Goal: Task Accomplishment & Management: Manage account settings

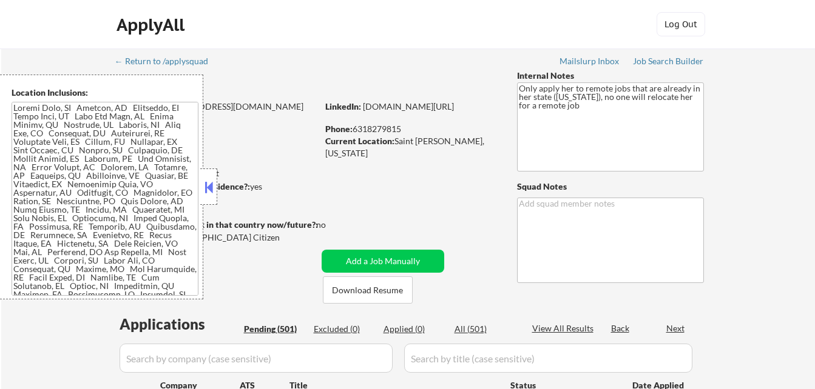
select select ""pending""
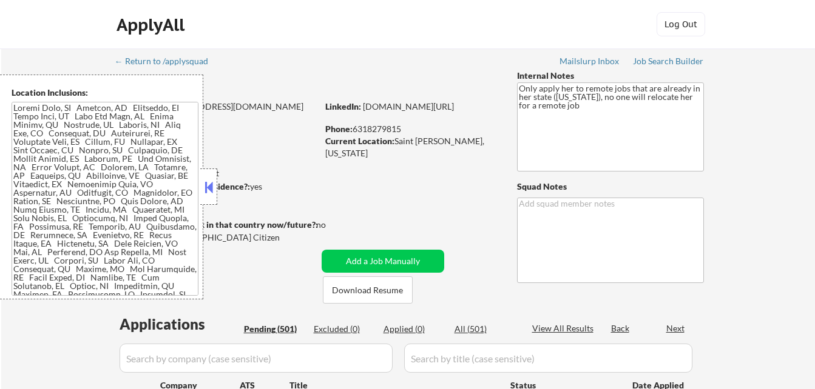
select select ""pending""
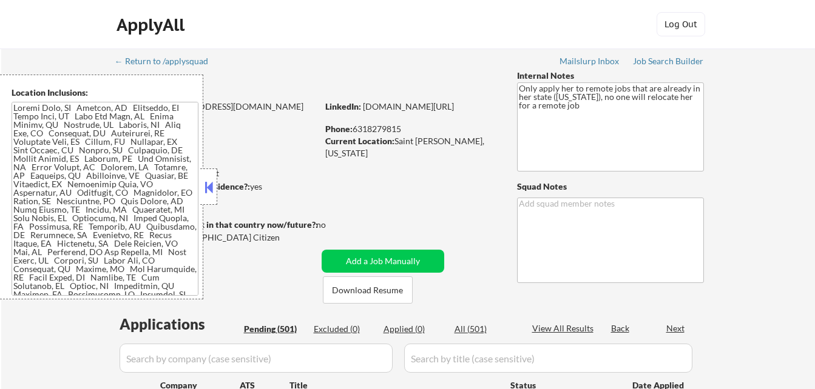
select select ""pending""
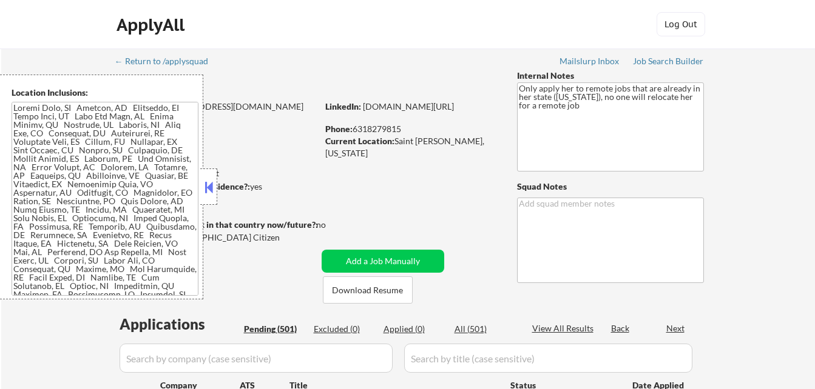
select select ""pending""
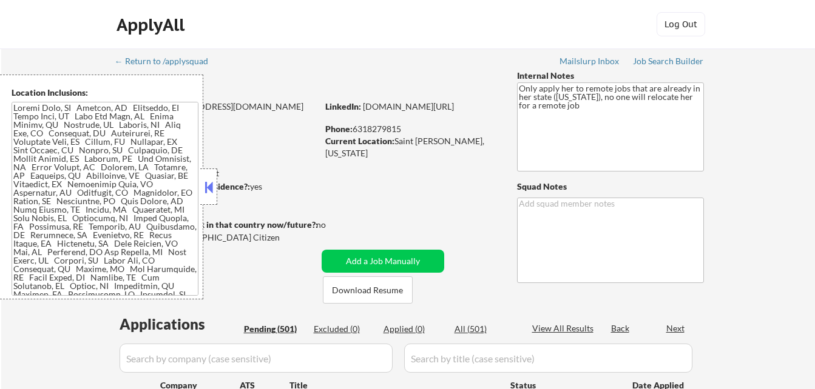
select select ""pending""
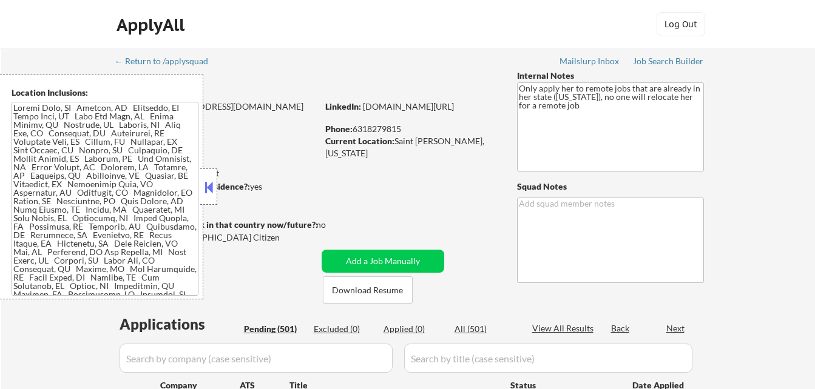
select select ""pending""
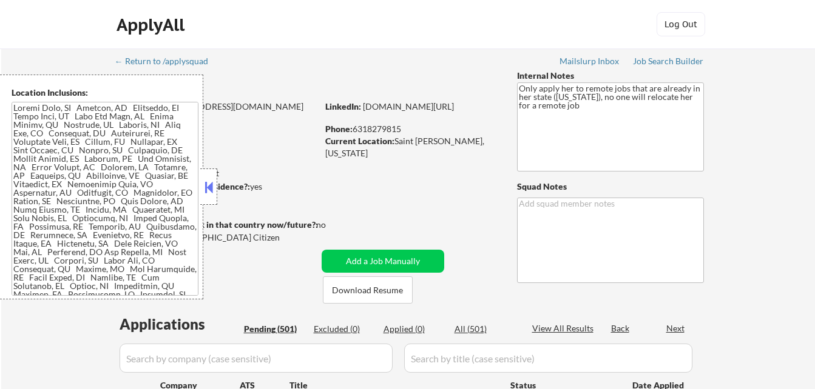
select select ""pending""
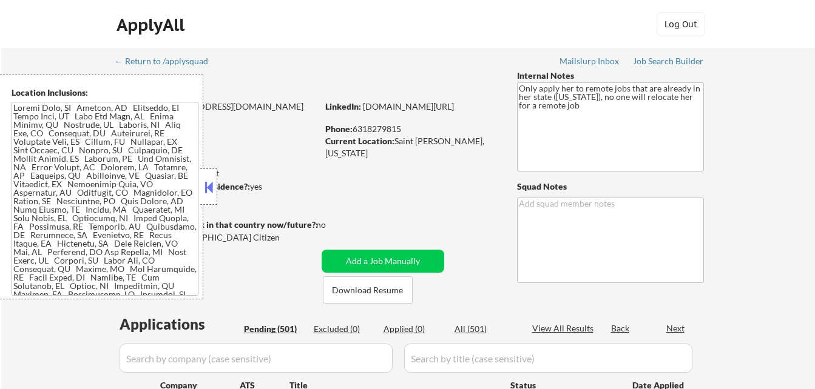
select select ""pending""
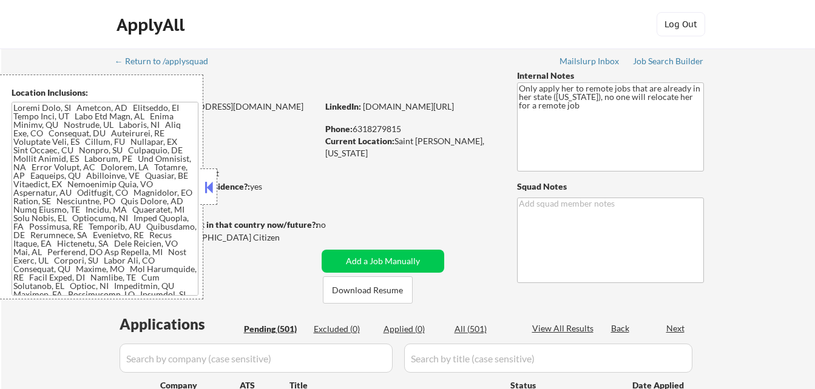
select select ""pending""
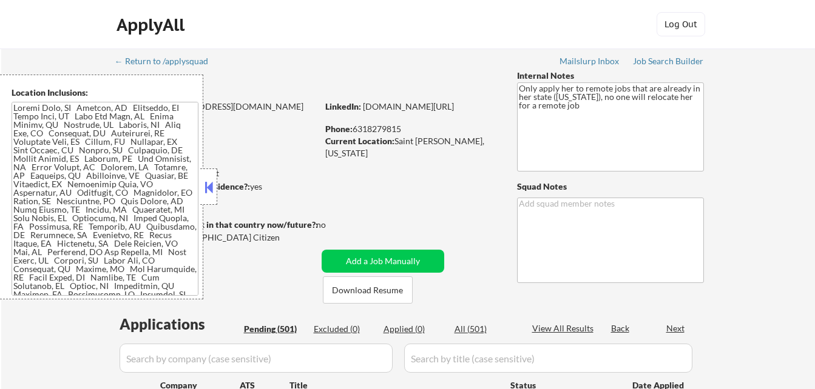
select select ""pending""
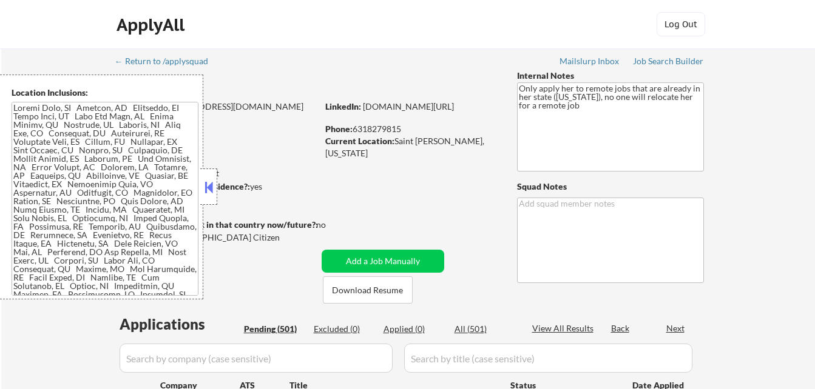
select select ""pending""
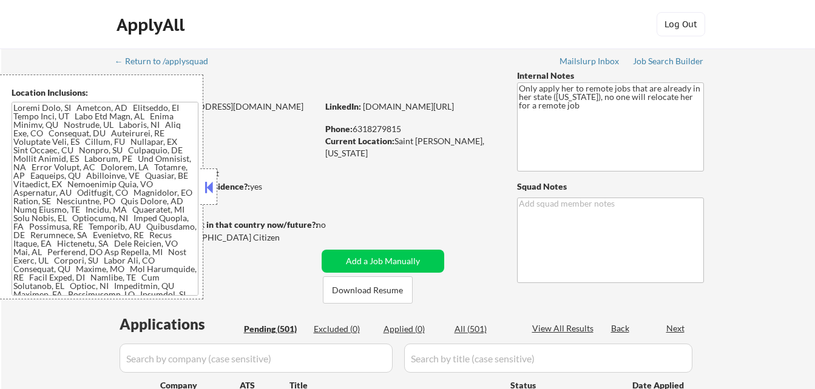
select select ""pending""
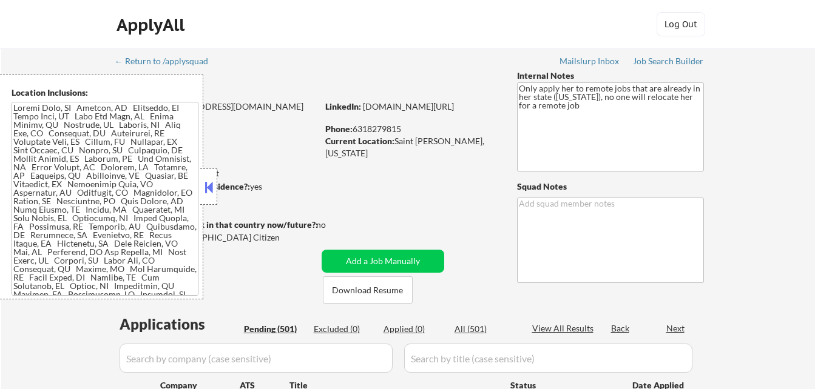
select select ""pending""
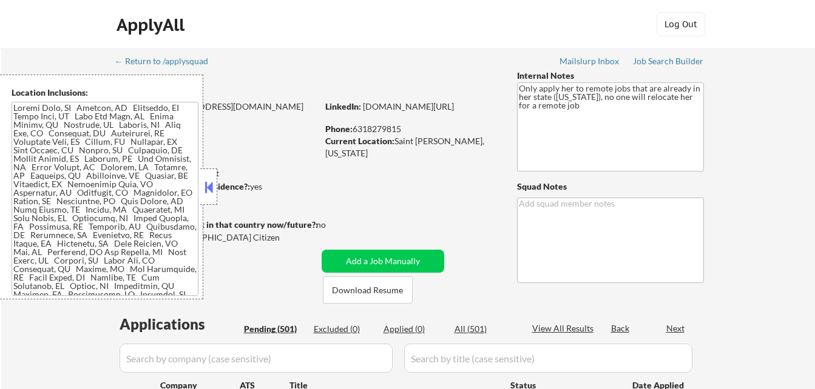
select select ""pending""
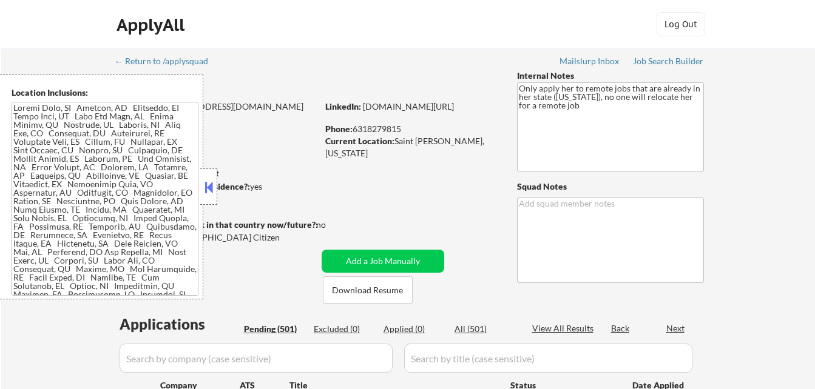
select select ""pending""
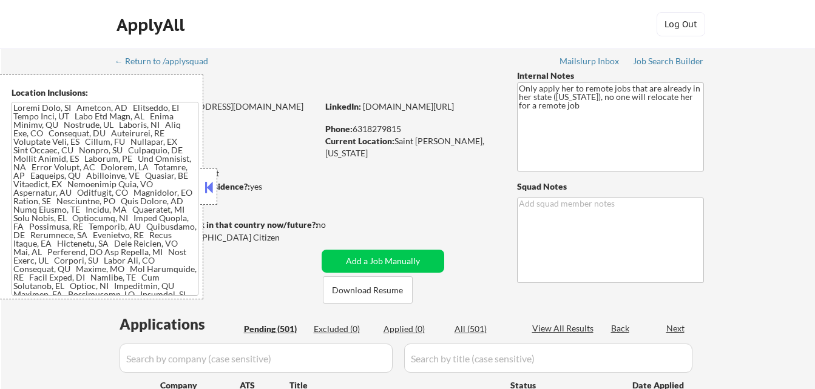
select select ""pending""
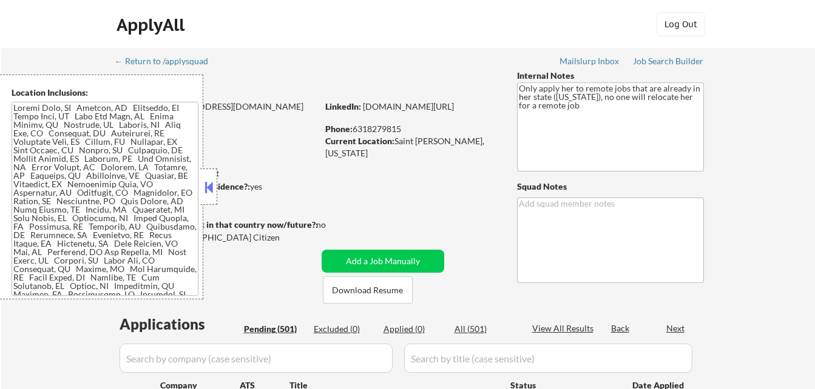
select select ""pending""
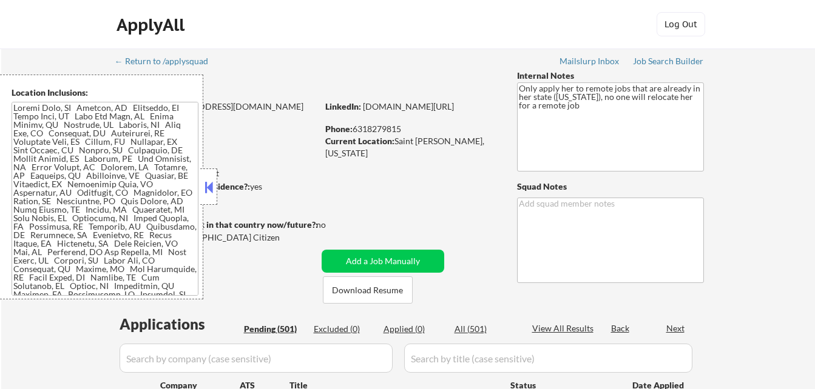
select select ""pending""
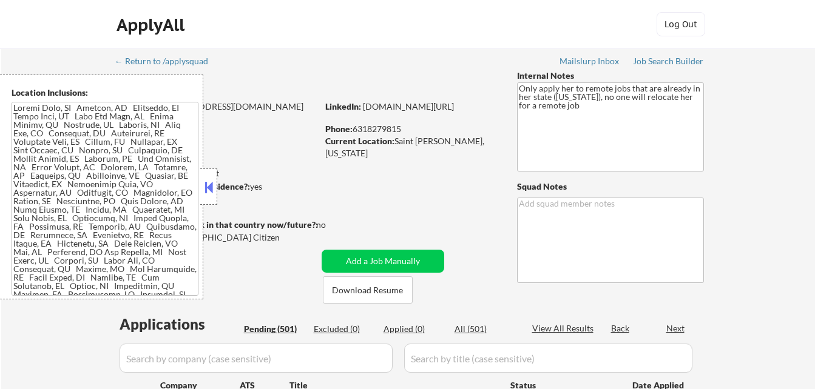
select select ""pending""
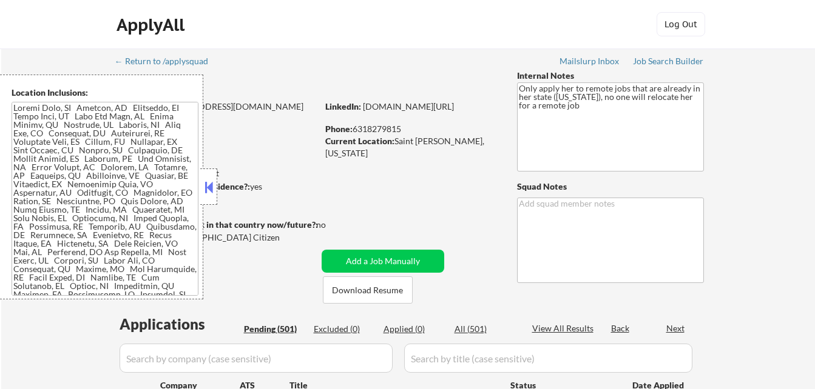
select select ""pending""
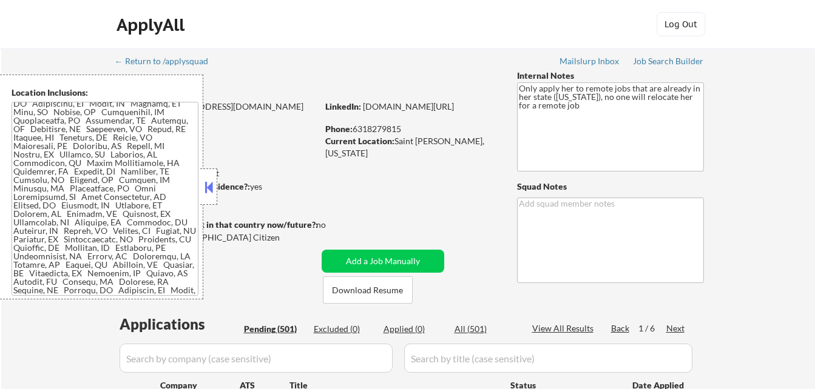
scroll to position [1185, 0]
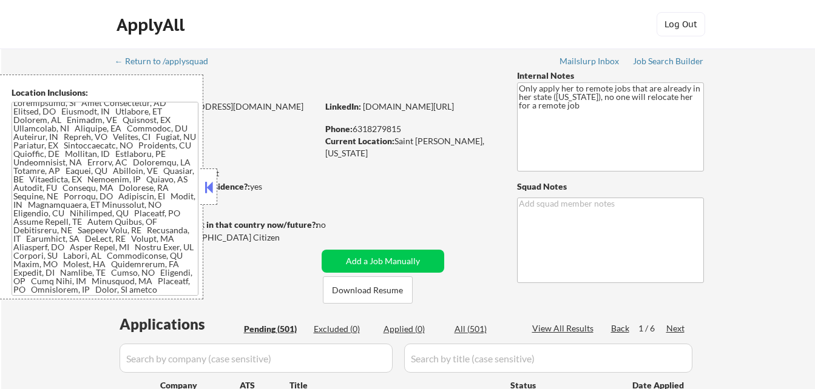
click at [211, 181] on button at bounding box center [208, 187] width 13 height 18
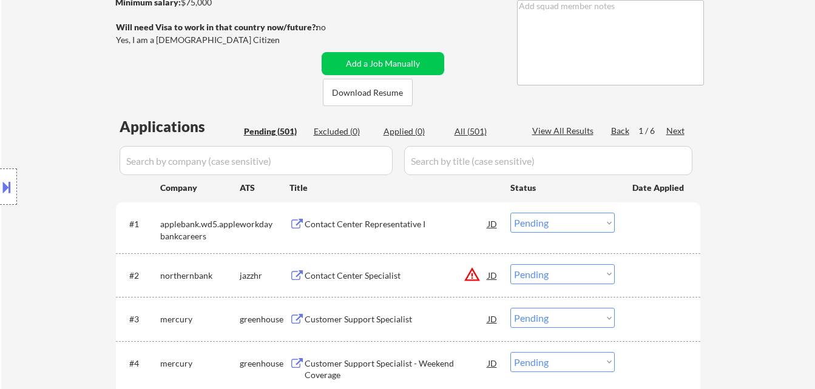
scroll to position [182, 0]
